Goal: Task Accomplishment & Management: Use online tool/utility

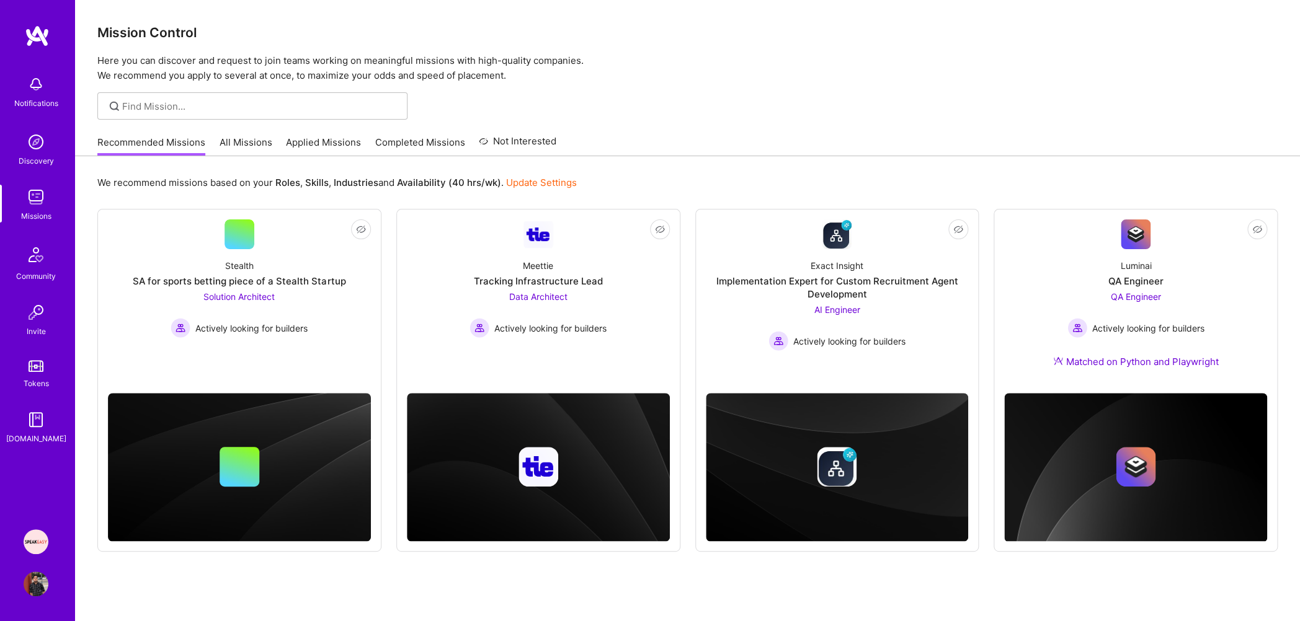
click at [40, 543] on img at bounding box center [36, 542] width 25 height 25
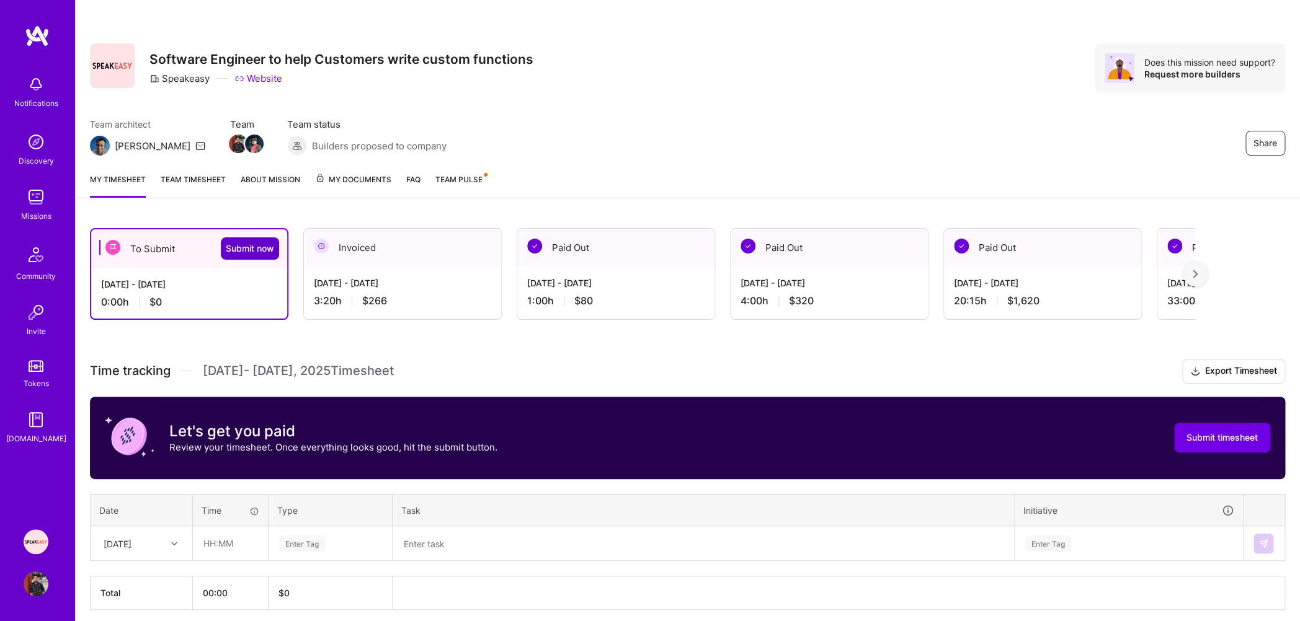
click at [264, 249] on span "Submit now" at bounding box center [250, 248] width 48 height 12
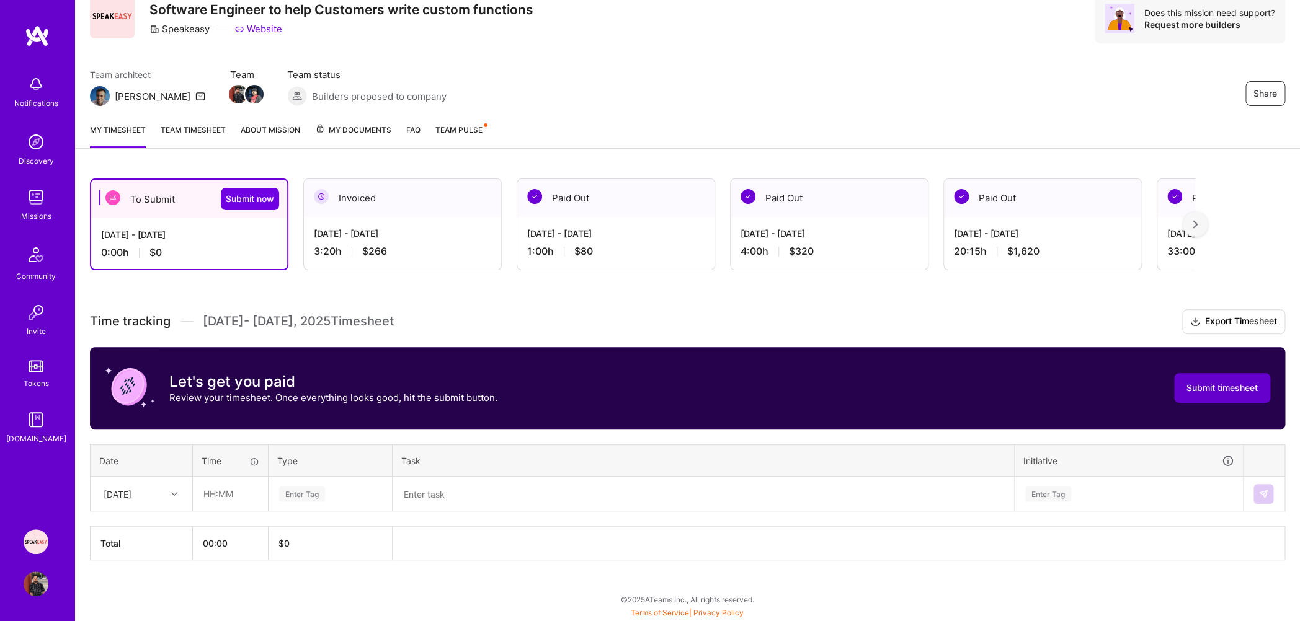
click at [1220, 389] on span "Submit timesheet" at bounding box center [1221, 388] width 71 height 12
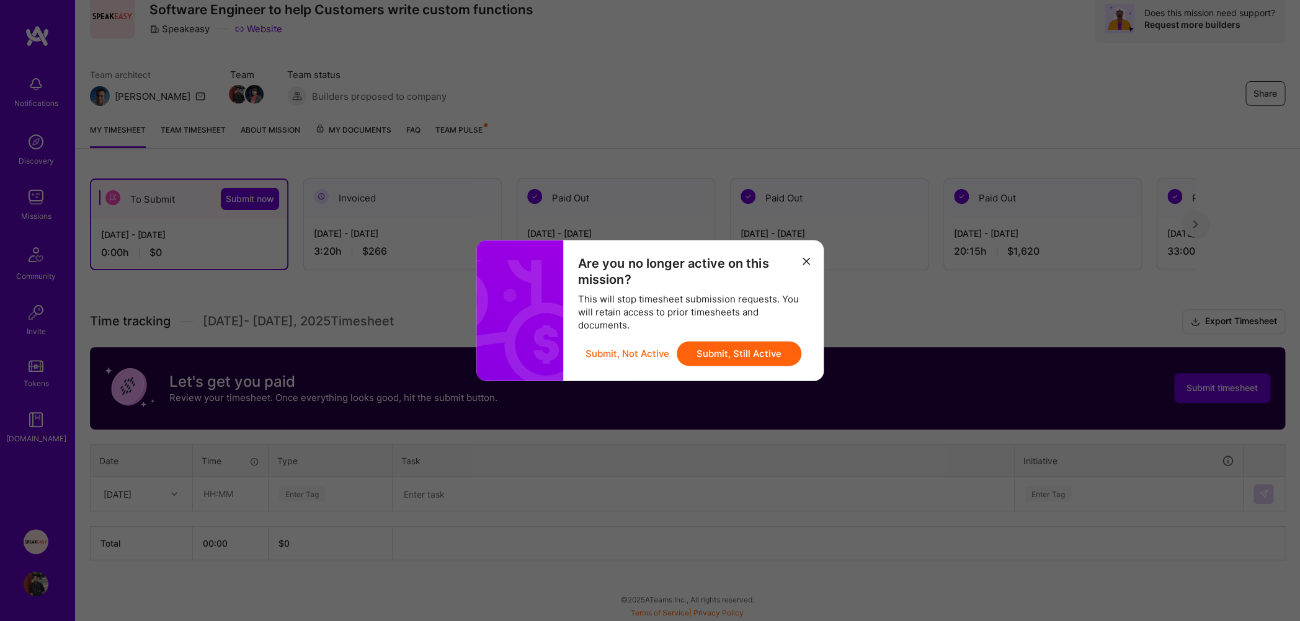
click at [807, 258] on icon "modal" at bounding box center [805, 260] width 7 height 7
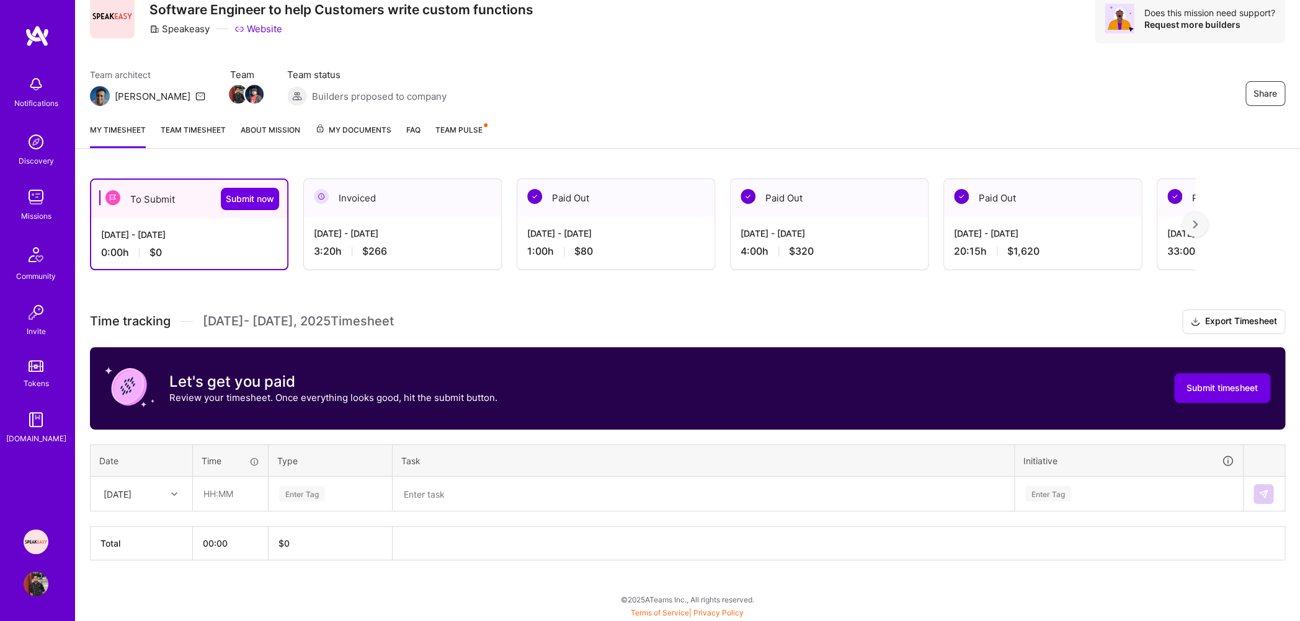
click at [47, 204] on img at bounding box center [36, 197] width 25 height 25
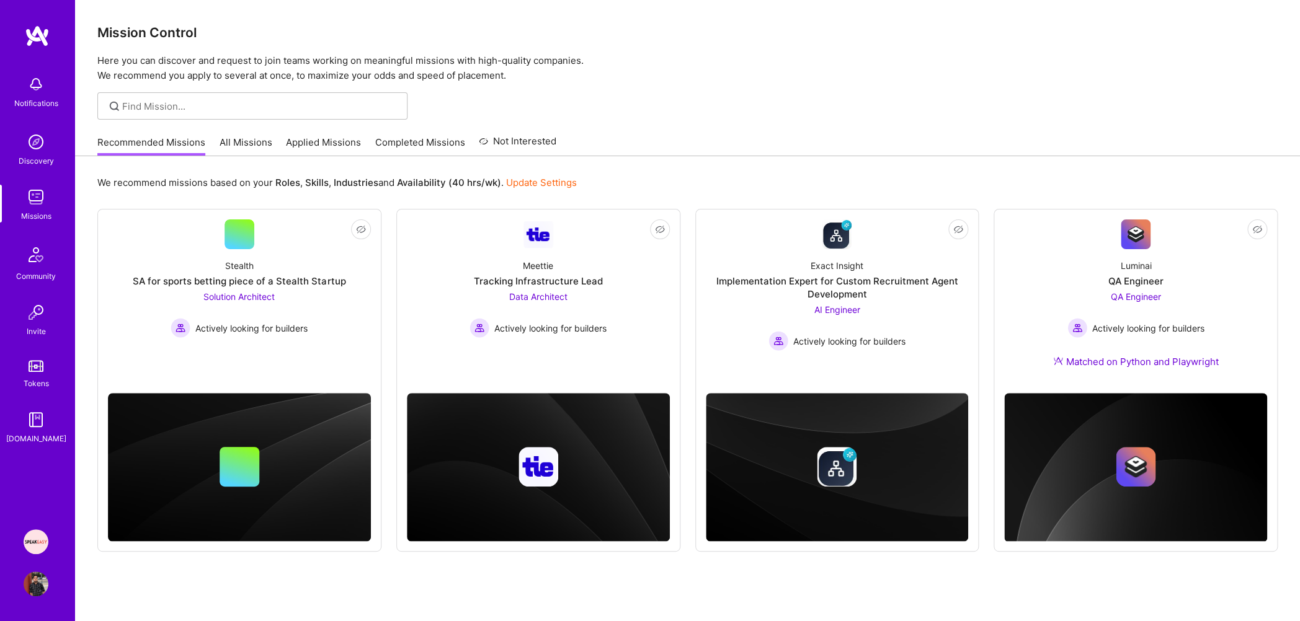
click at [315, 137] on link "Applied Missions" at bounding box center [323, 146] width 75 height 20
